Goal: Find specific page/section: Find specific page/section

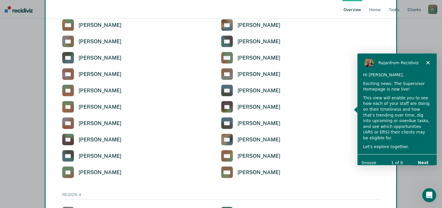
scroll to position [1336, 0]
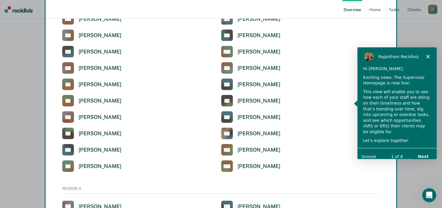
click at [371, 154] on div "1 of 8 Next Snooze" at bounding box center [396, 156] width 79 height 17
click at [371, 153] on button "Snooze" at bounding box center [368, 156] width 15 height 6
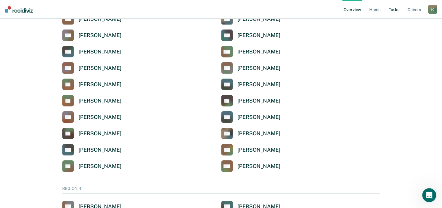
click at [399, 11] on link "Tasks" at bounding box center [393, 9] width 13 height 19
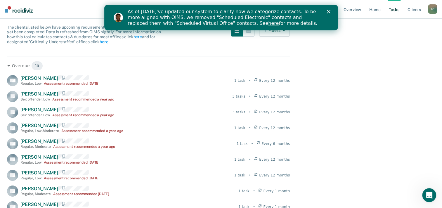
scroll to position [18, 0]
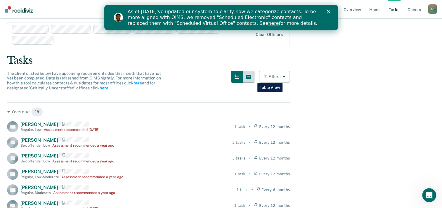
click at [253, 78] on button "button" at bounding box center [249, 77] width 12 height 12
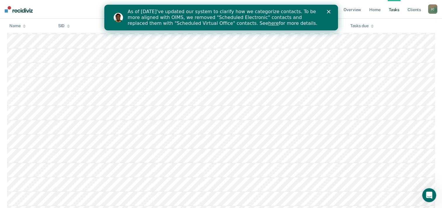
scroll to position [281, 0]
